Goal: Navigation & Orientation: Find specific page/section

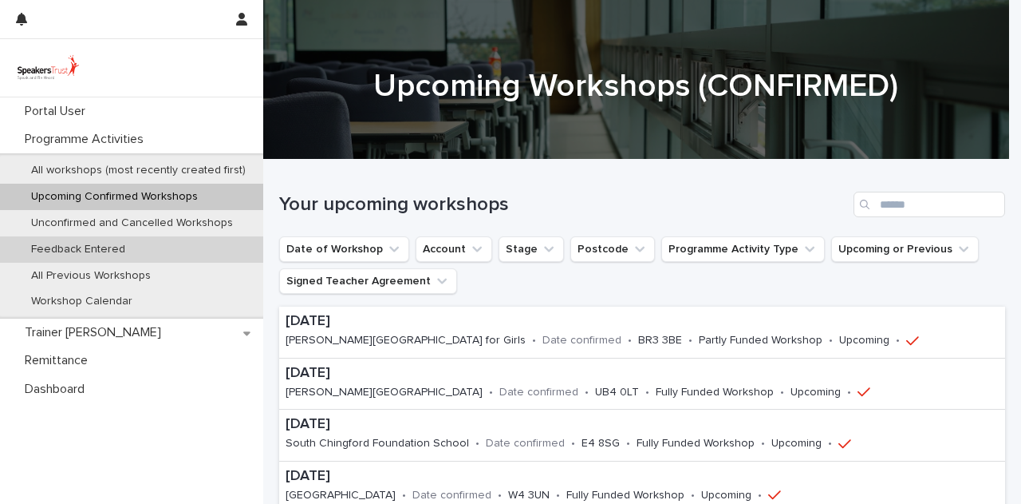
scroll to position [223, 0]
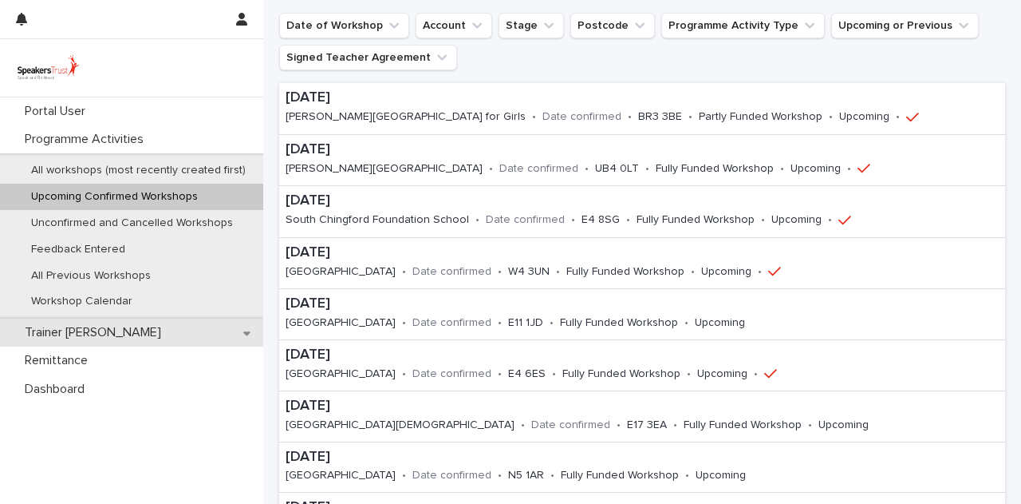
click at [99, 336] on p "Trainer [PERSON_NAME]" at bounding box center [96, 332] width 156 height 15
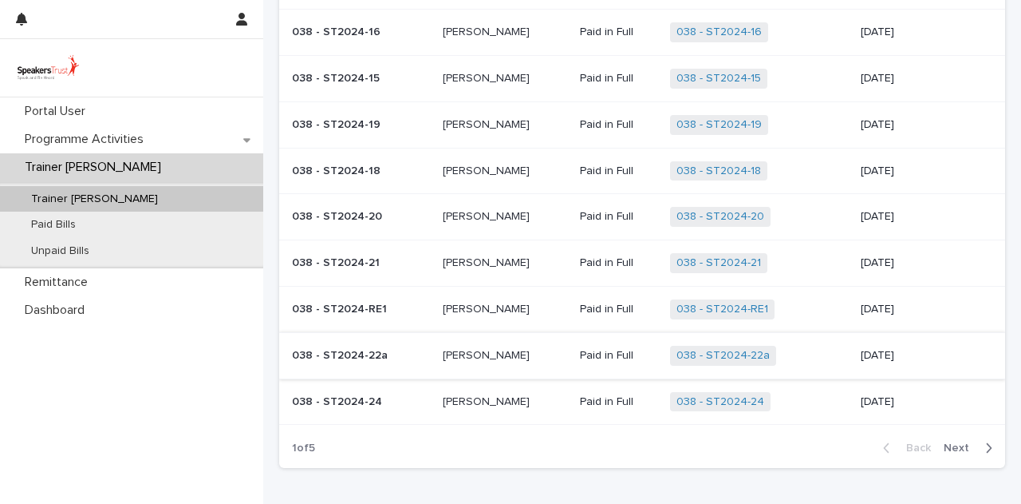
scroll to position [240, 0]
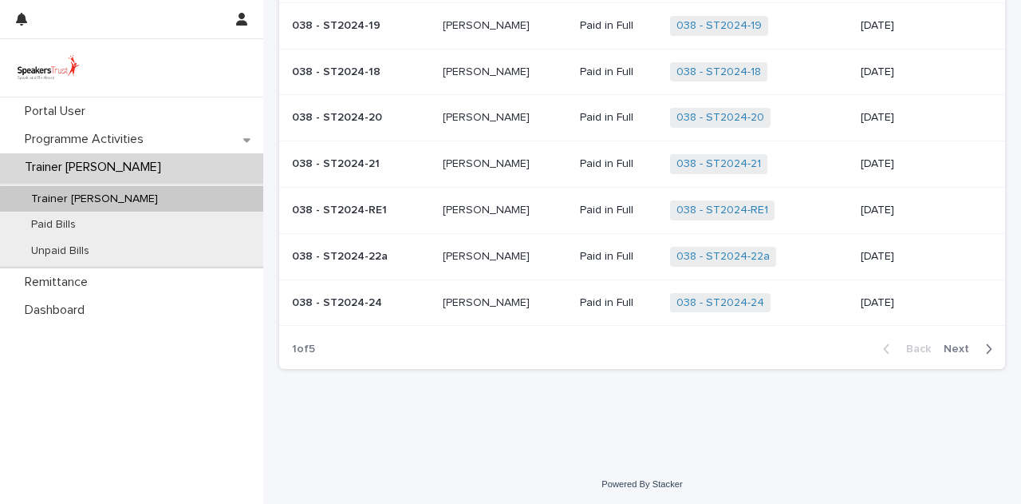
click at [979, 344] on div "button" at bounding box center [986, 349] width 14 height 14
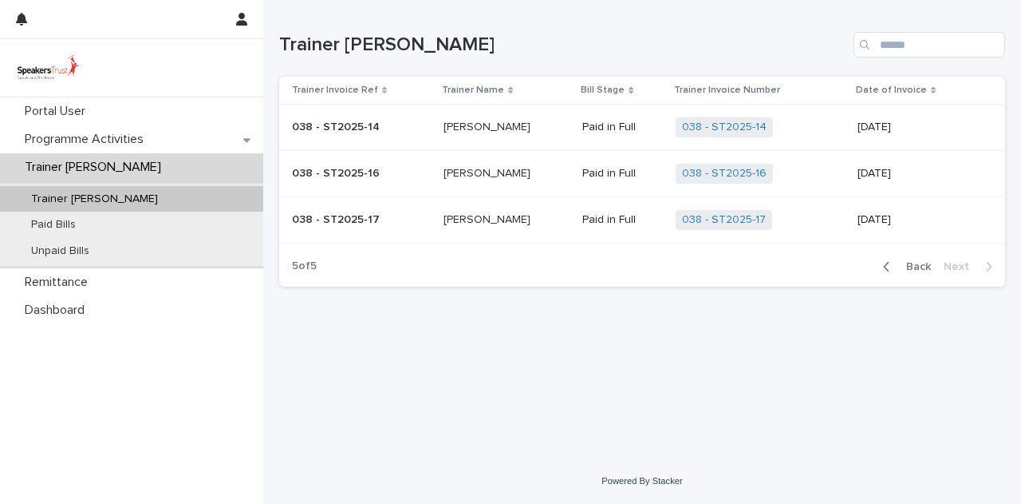
click at [923, 266] on span "Back" at bounding box center [914, 266] width 34 height 11
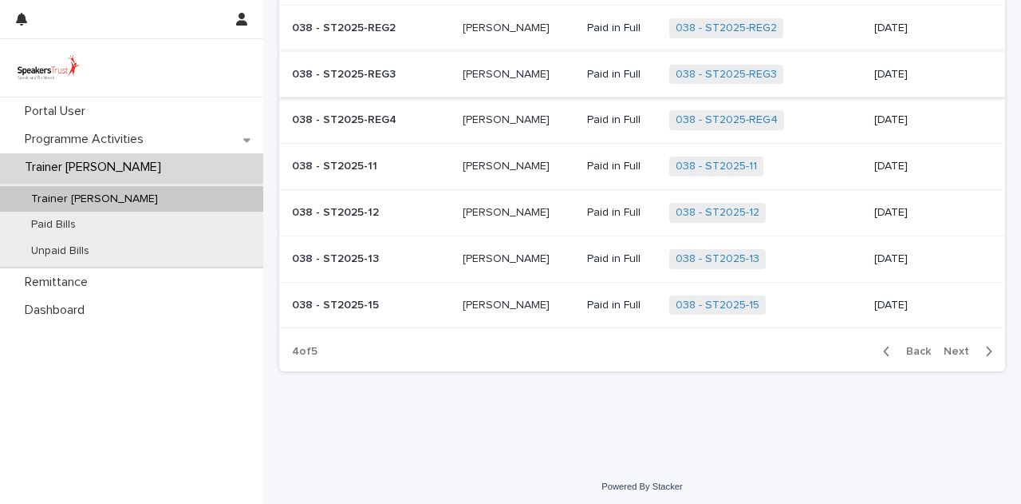
scroll to position [240, 0]
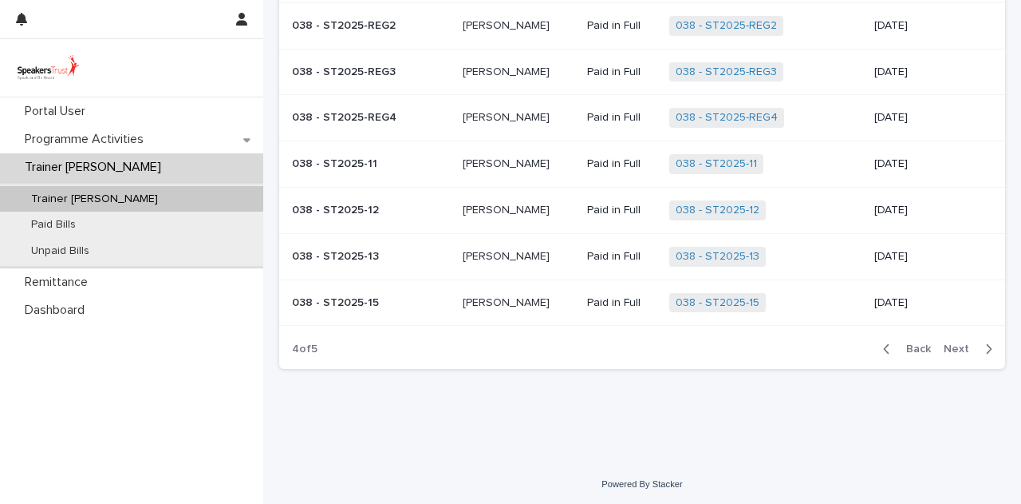
click at [944, 350] on span "Next" at bounding box center [961, 348] width 35 height 11
